Goal: Information Seeking & Learning: Learn about a topic

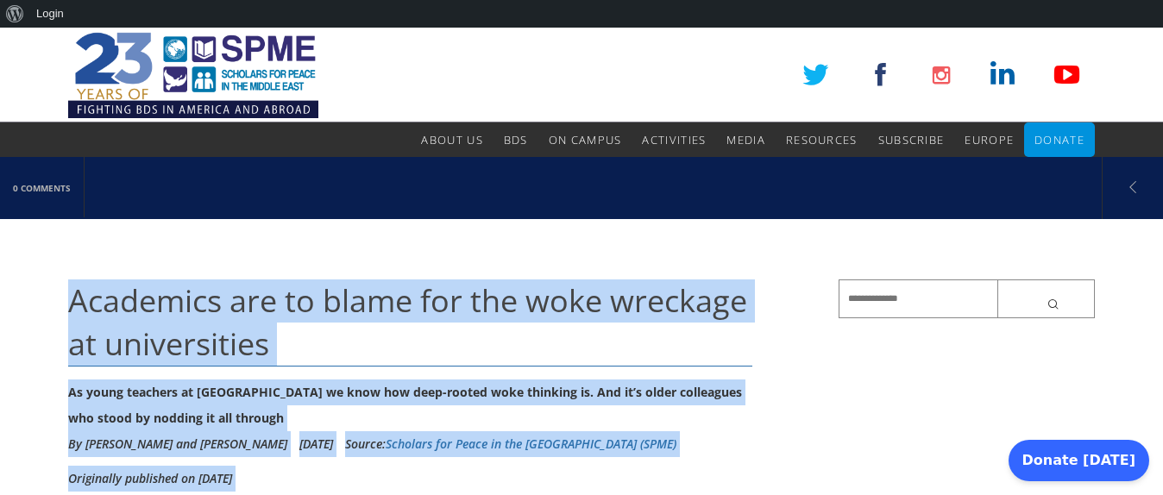
drag, startPoint x: 390, startPoint y: 289, endPoint x: 66, endPoint y: 318, distance: 325.8
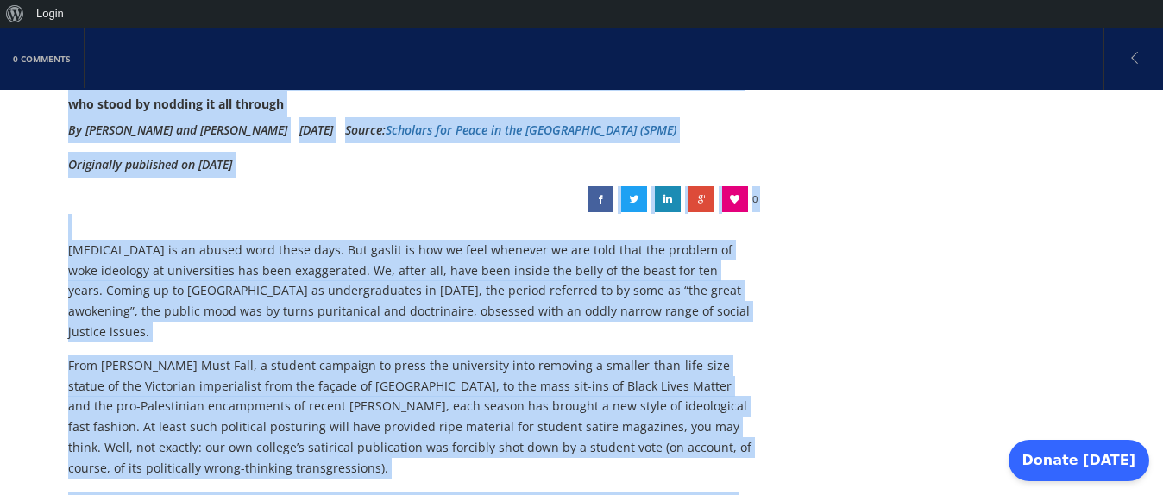
scroll to position [314, 0]
copy div "Academics are to blame for the woke wreckage at universities As young teachers …"
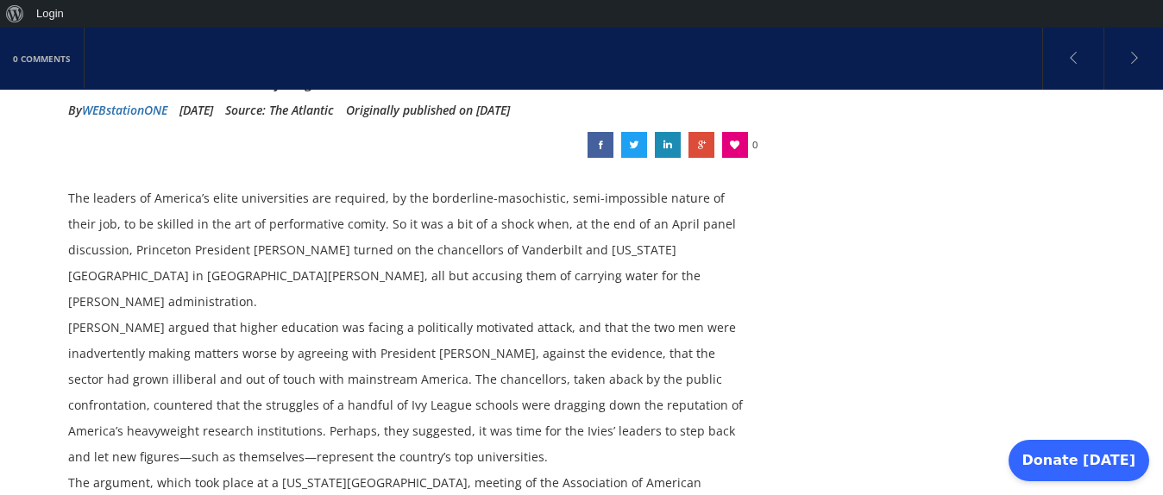
scroll to position [318, 0]
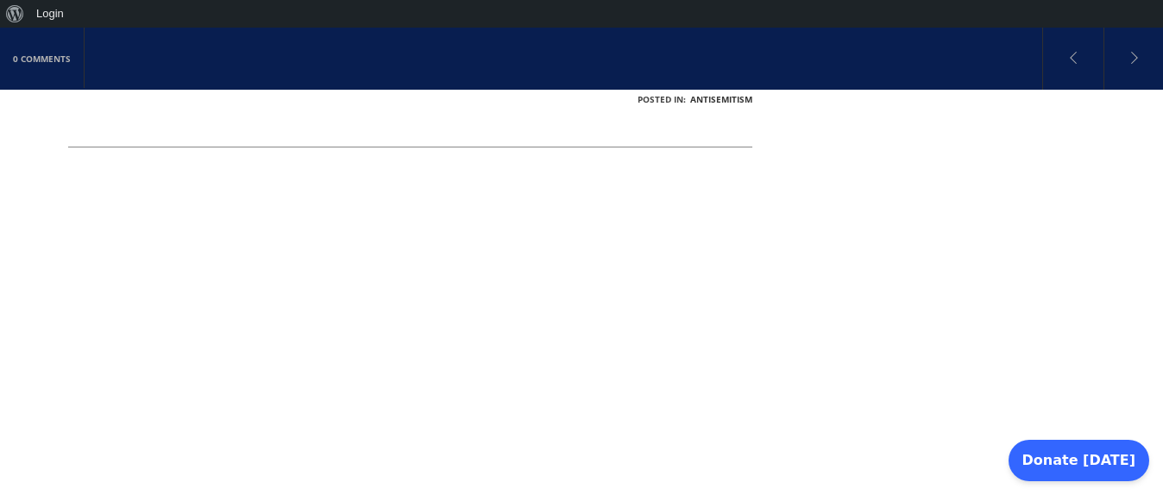
scroll to position [1376, 0]
